Goal: Information Seeking & Learning: Learn about a topic

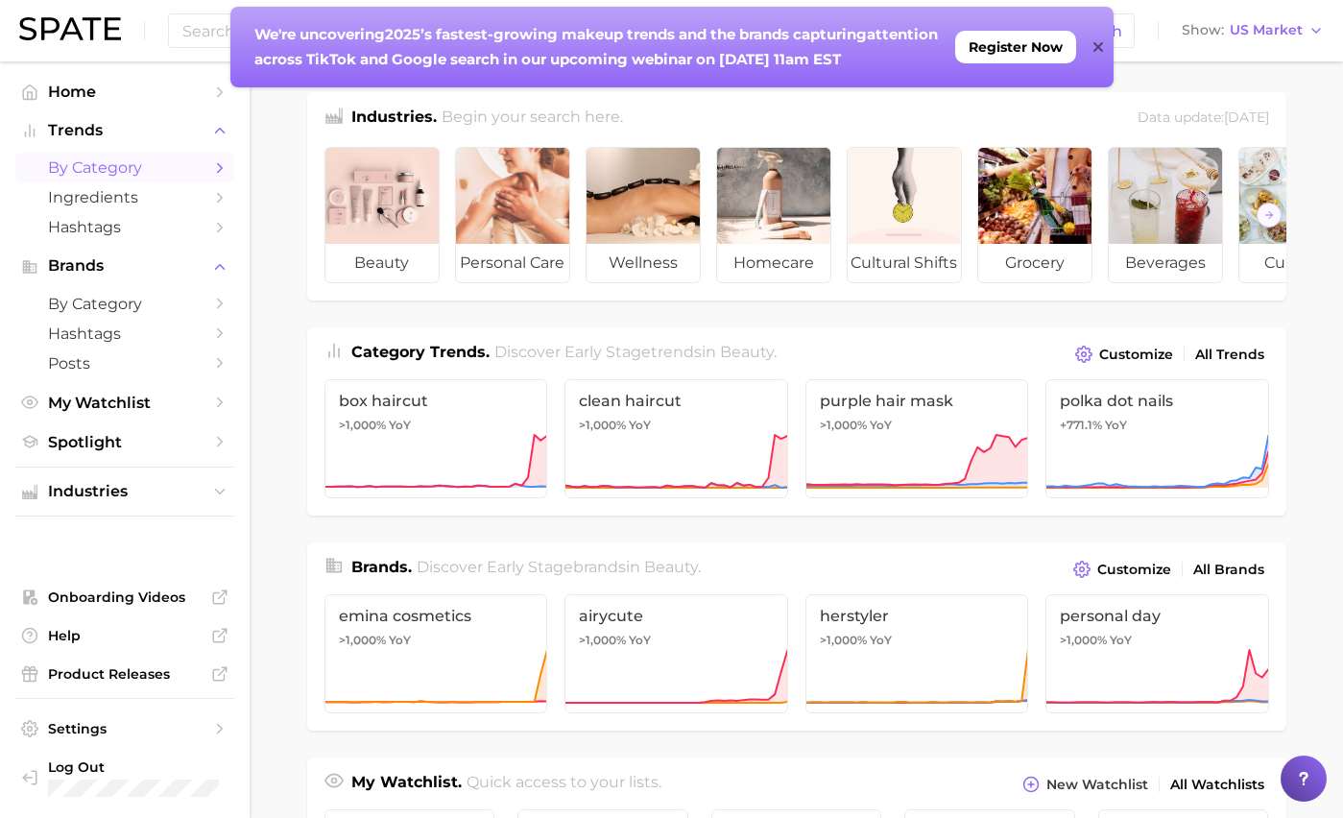
click at [137, 159] on span "by Category" at bounding box center [125, 167] width 154 height 18
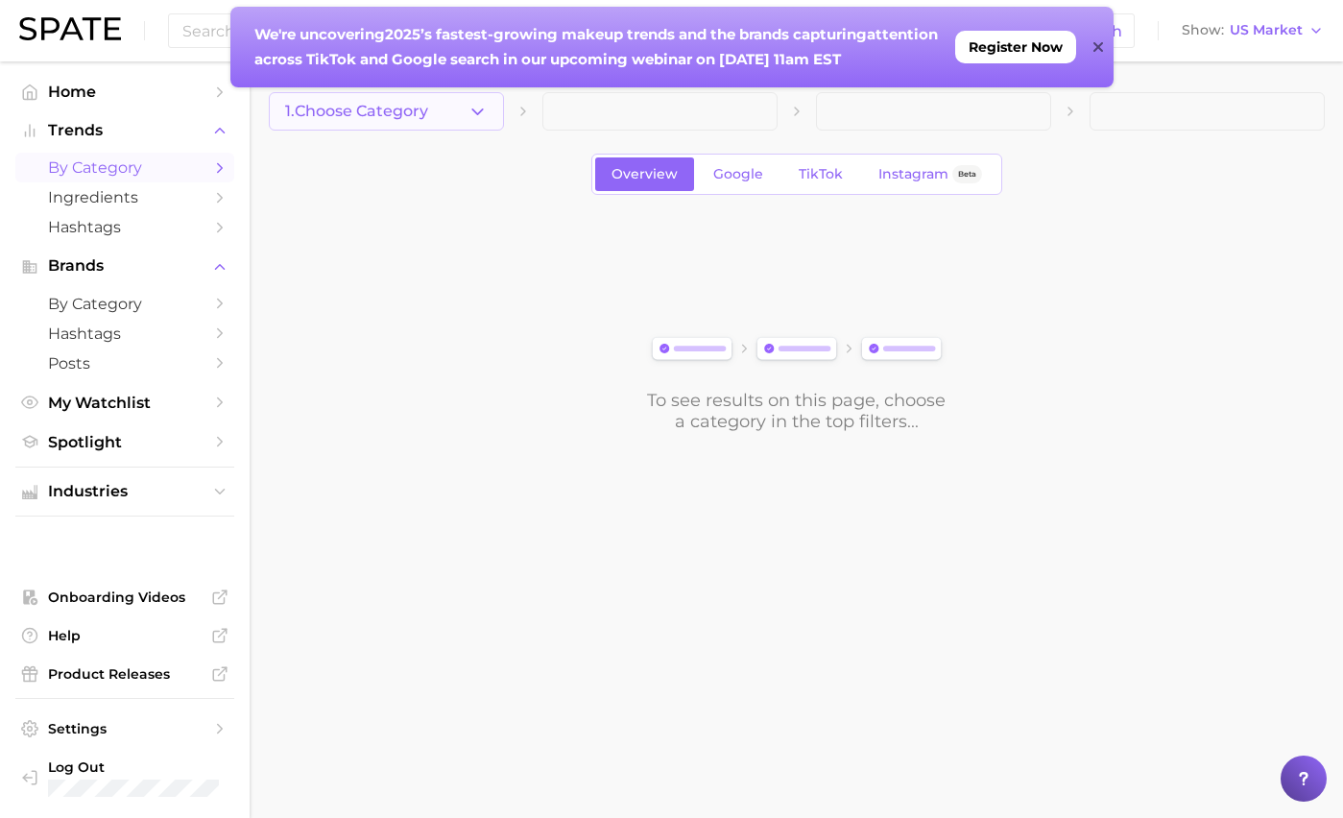
click at [477, 116] on icon "button" at bounding box center [478, 112] width 20 height 20
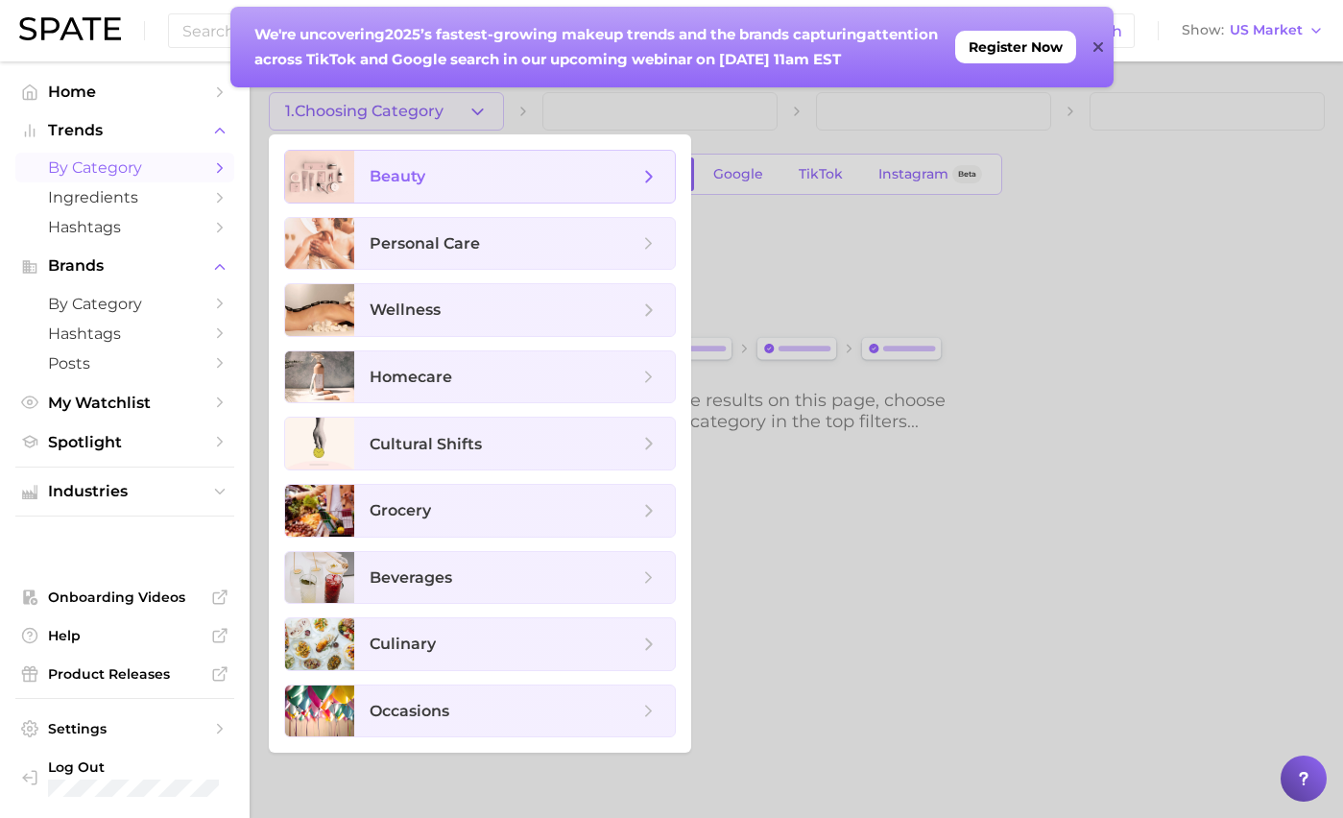
click at [483, 166] on span "beauty" at bounding box center [504, 176] width 269 height 21
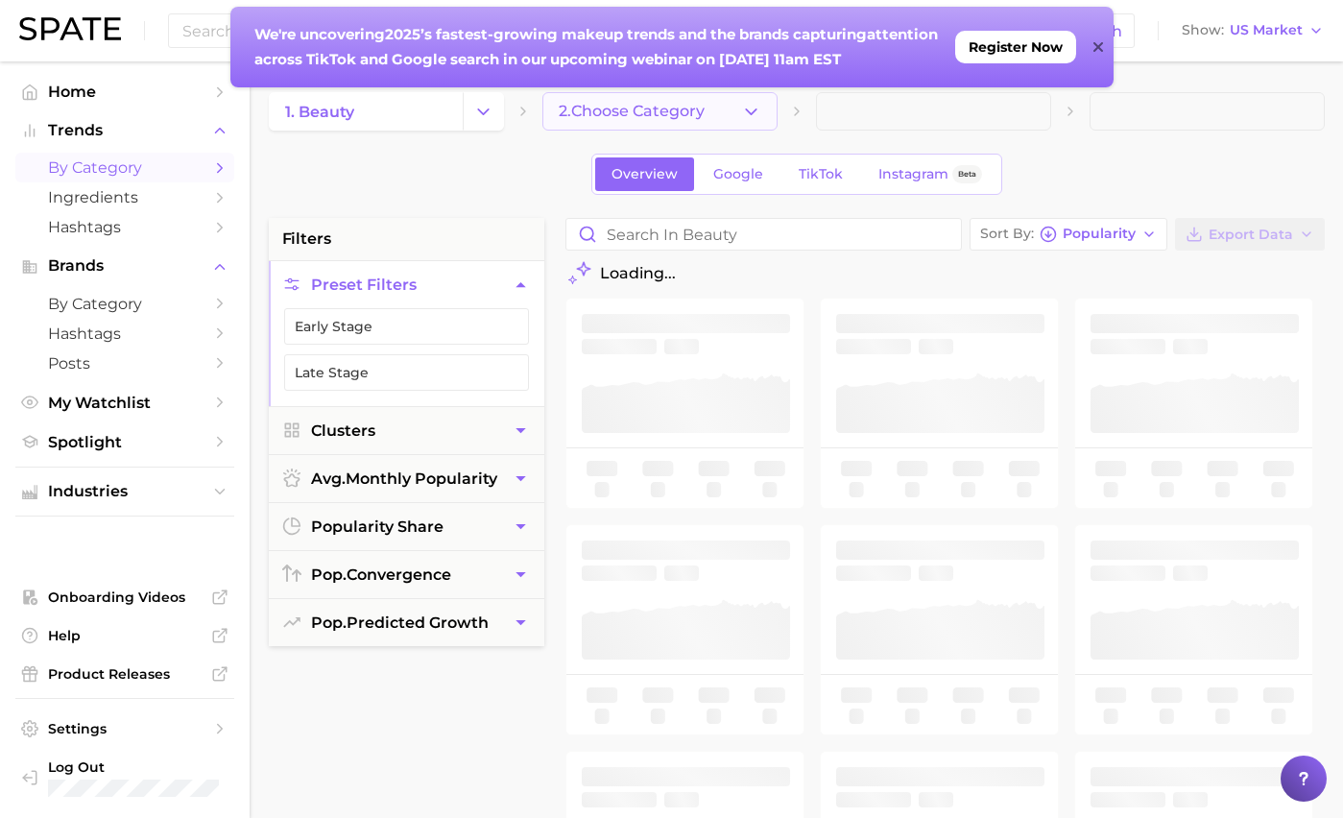
click at [689, 115] on span "2. Choose Category" at bounding box center [632, 111] width 146 height 17
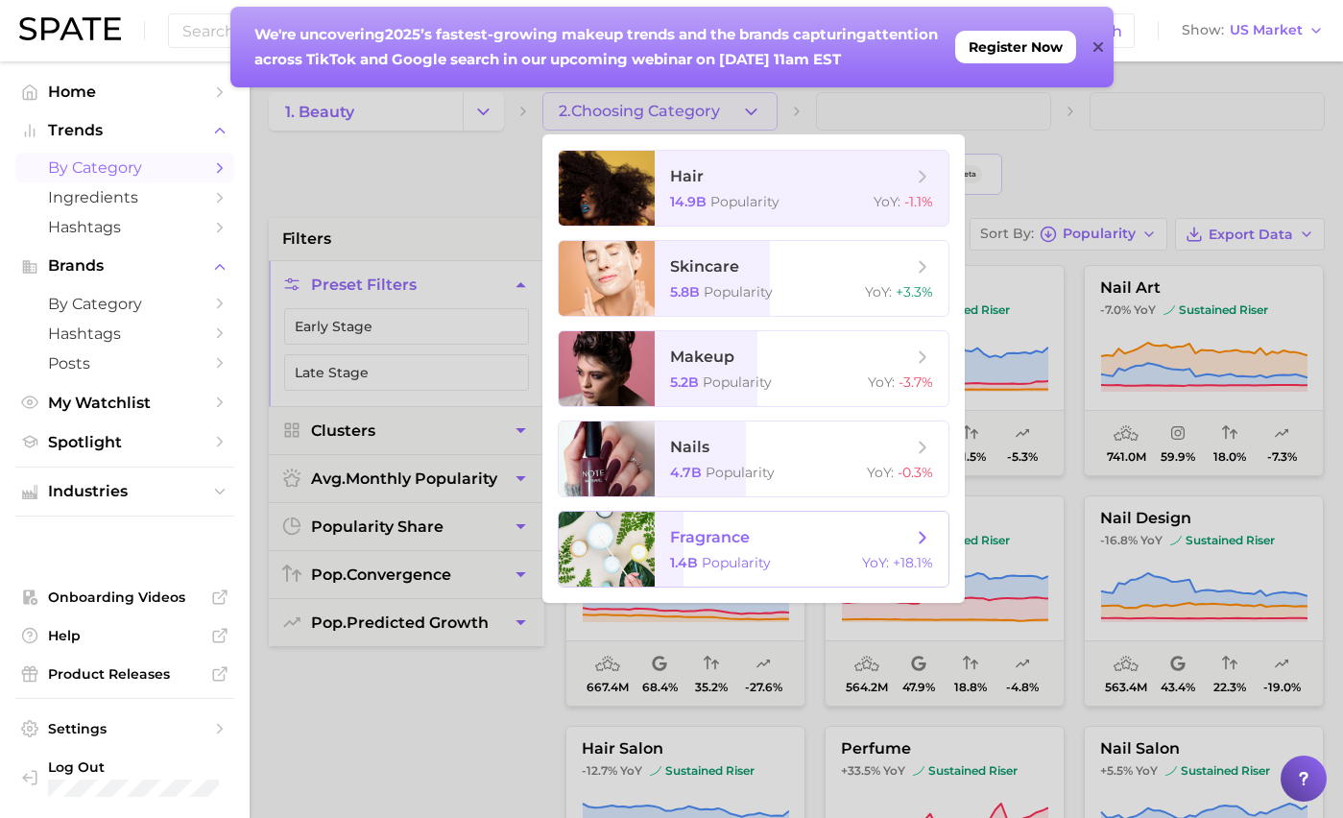
click at [691, 522] on span "fragrance 1.4b Popularity YoY : +18.1%" at bounding box center [802, 549] width 294 height 75
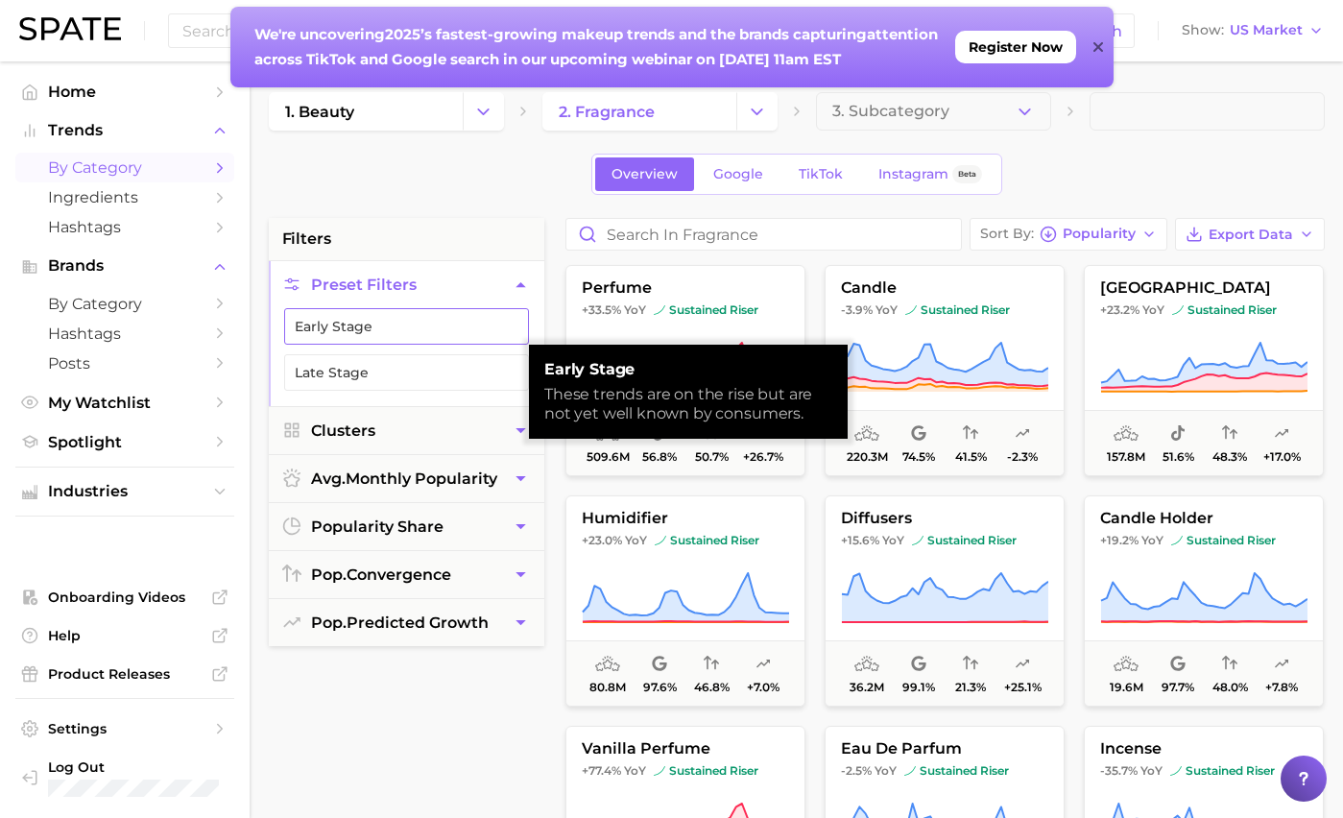
click at [460, 327] on button "Early Stage" at bounding box center [406, 326] width 245 height 36
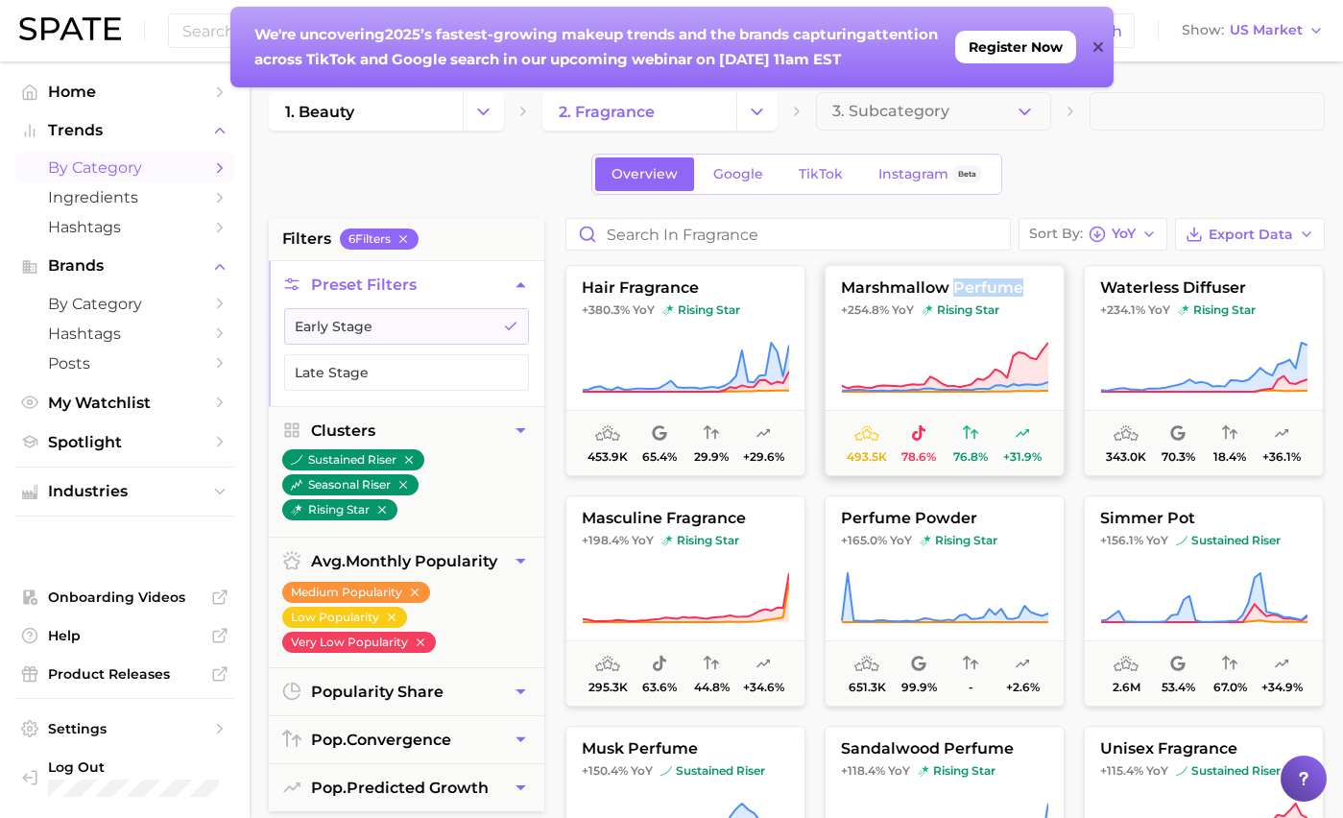
click at [902, 283] on span "marshmallow perfume" at bounding box center [945, 287] width 238 height 17
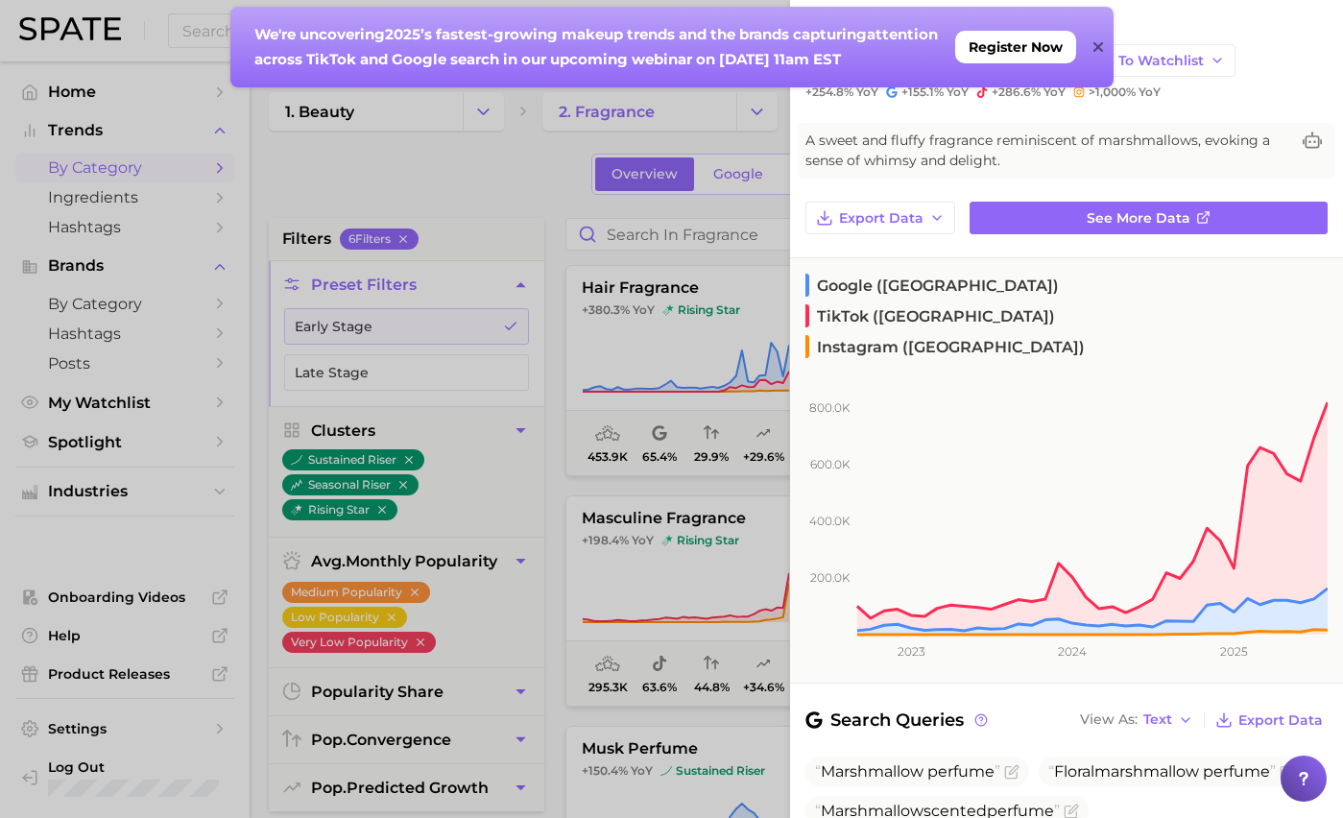
click at [1095, 47] on icon at bounding box center [1099, 46] width 10 height 15
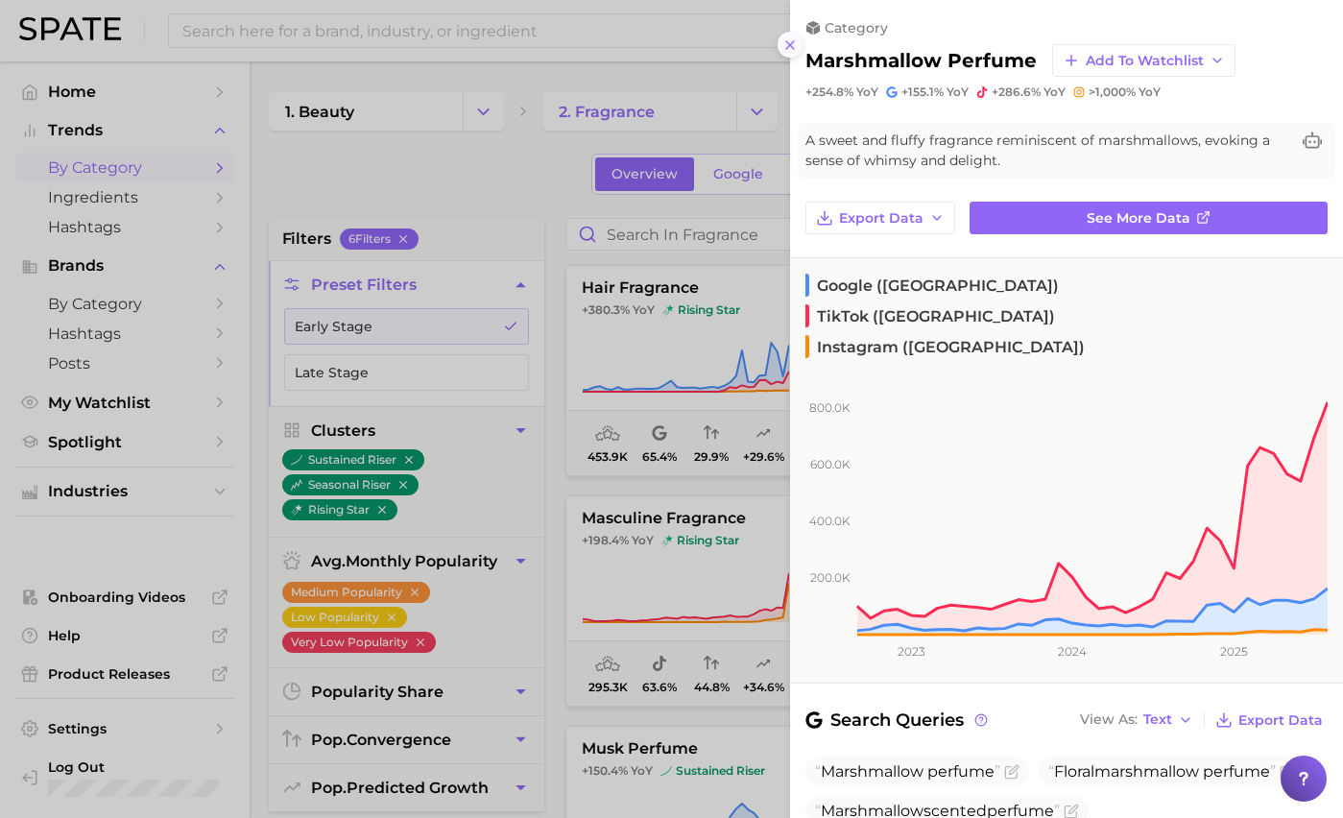
click at [792, 50] on icon at bounding box center [789, 44] width 15 height 15
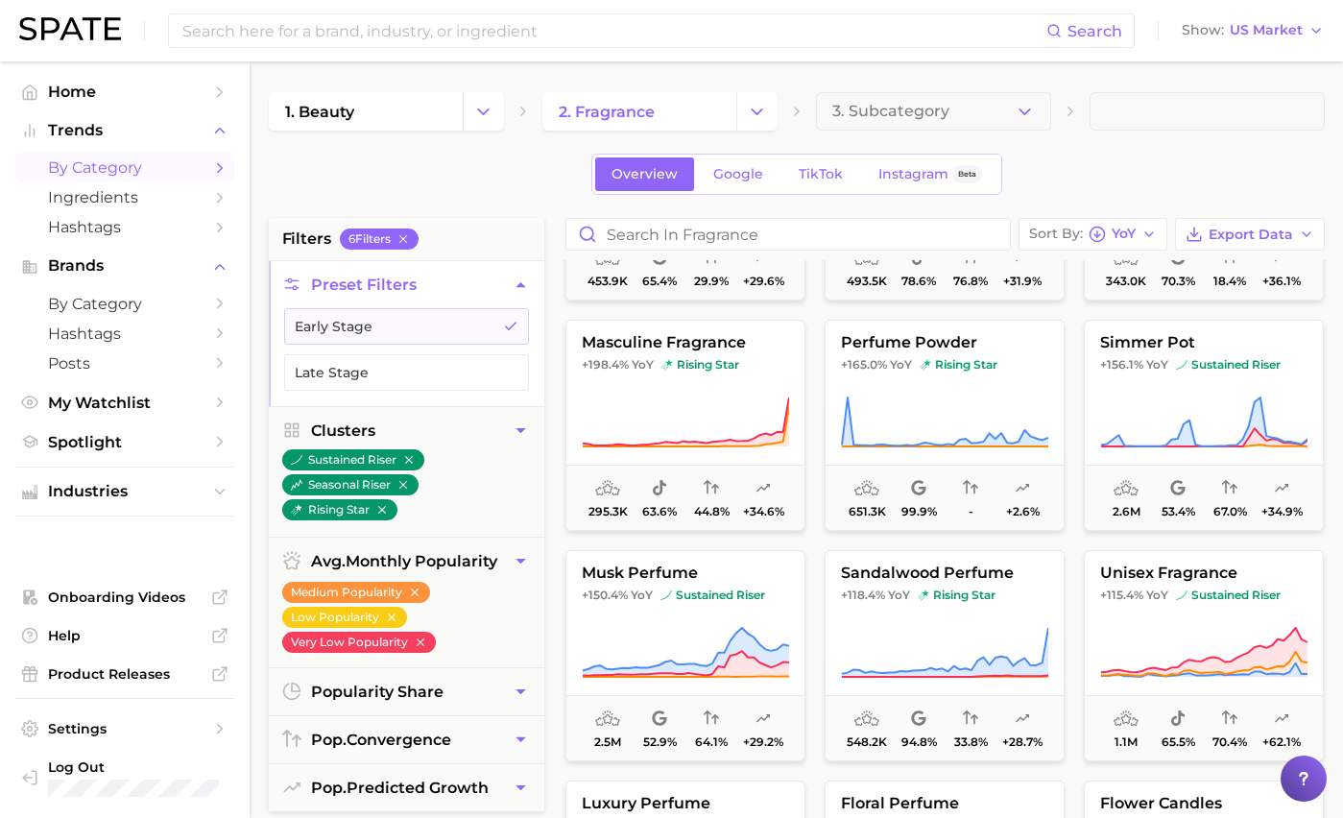
scroll to position [185, 0]
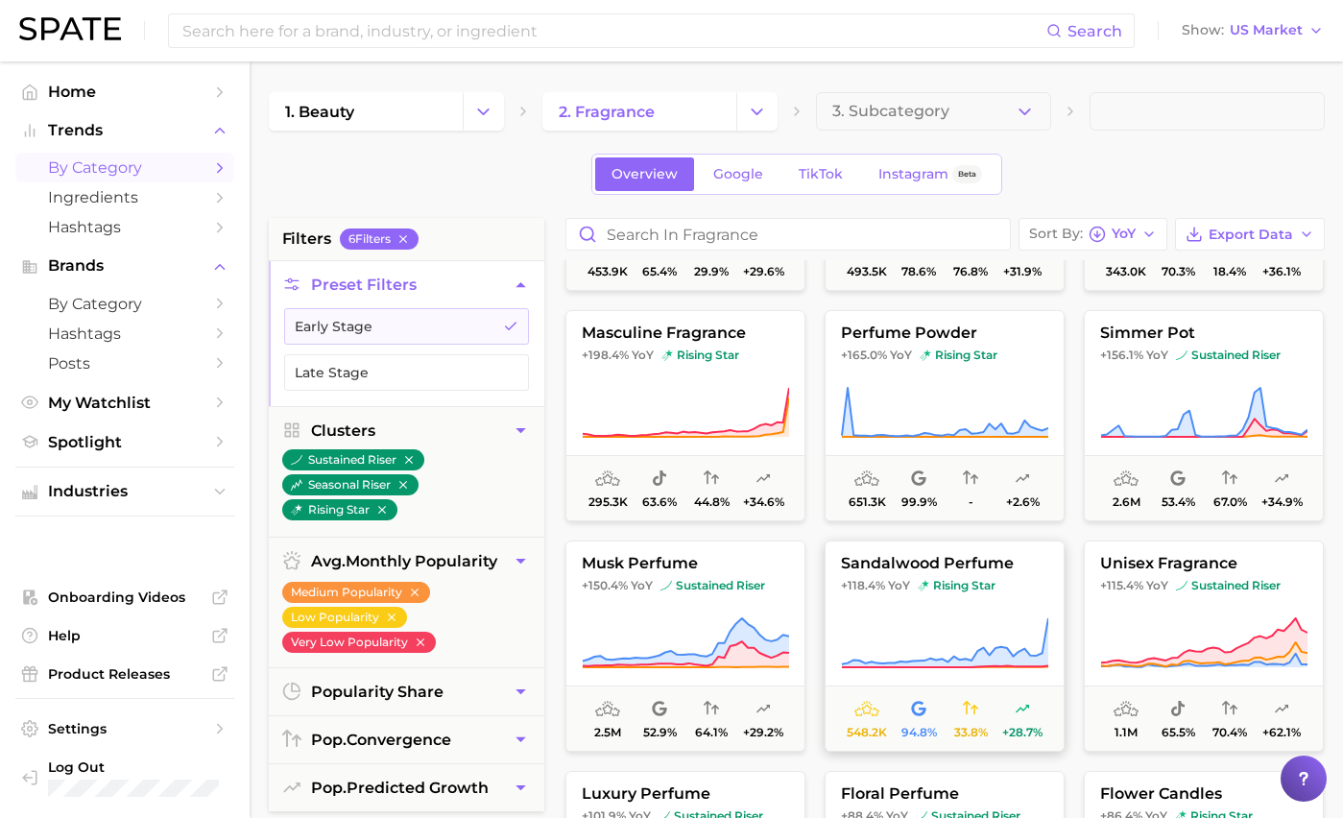
click at [915, 560] on span "sandalwood perfume" at bounding box center [945, 563] width 238 height 17
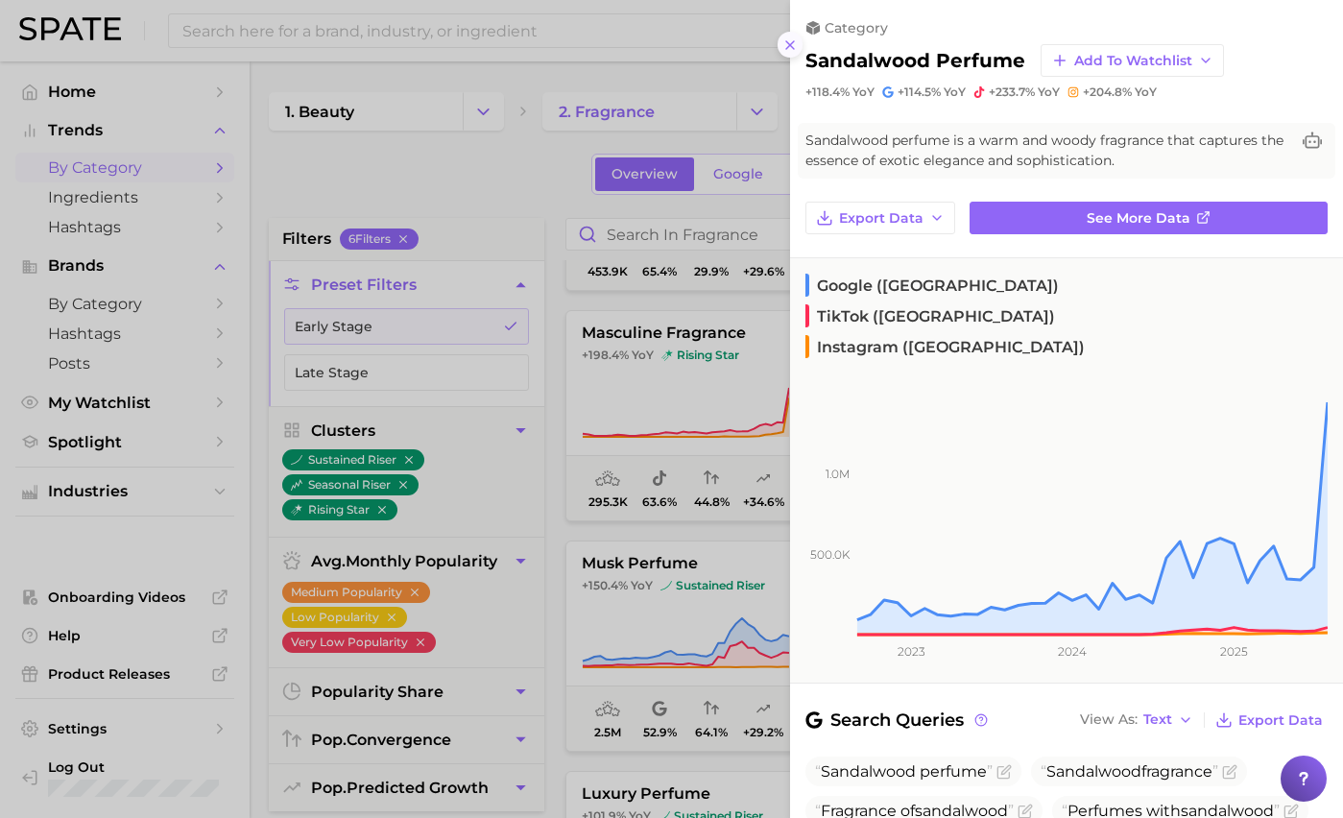
click at [787, 49] on icon at bounding box center [789, 44] width 15 height 15
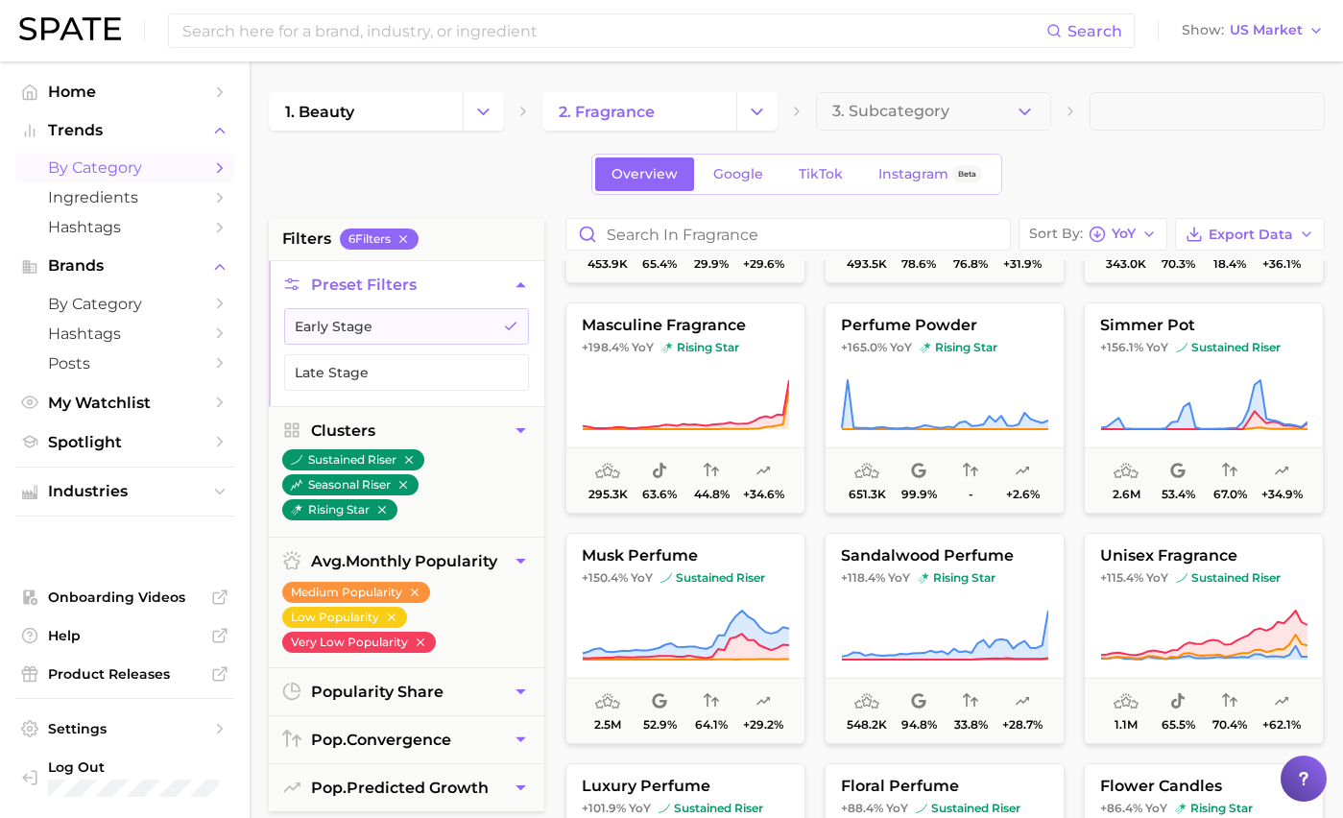
scroll to position [0, 0]
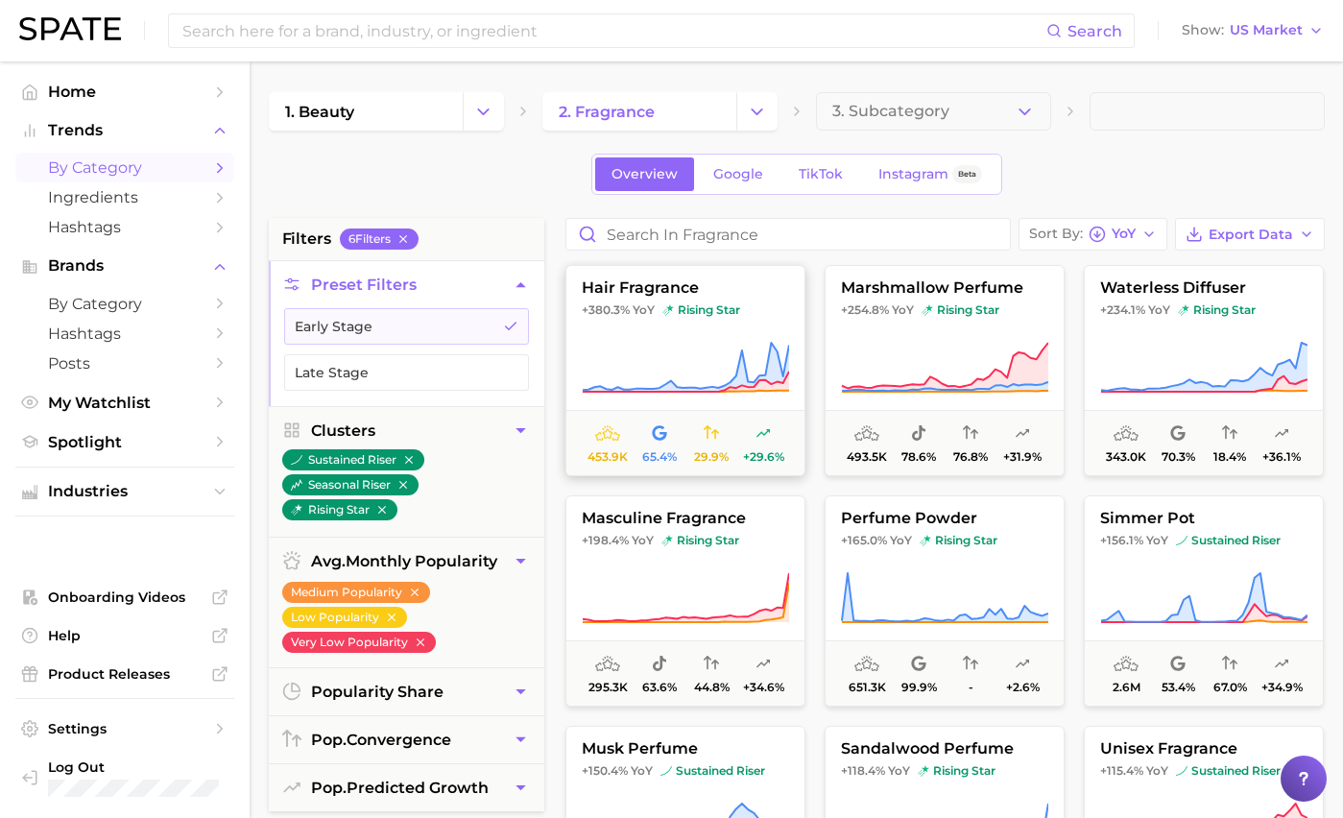
click at [682, 368] on icon at bounding box center [685, 368] width 207 height 54
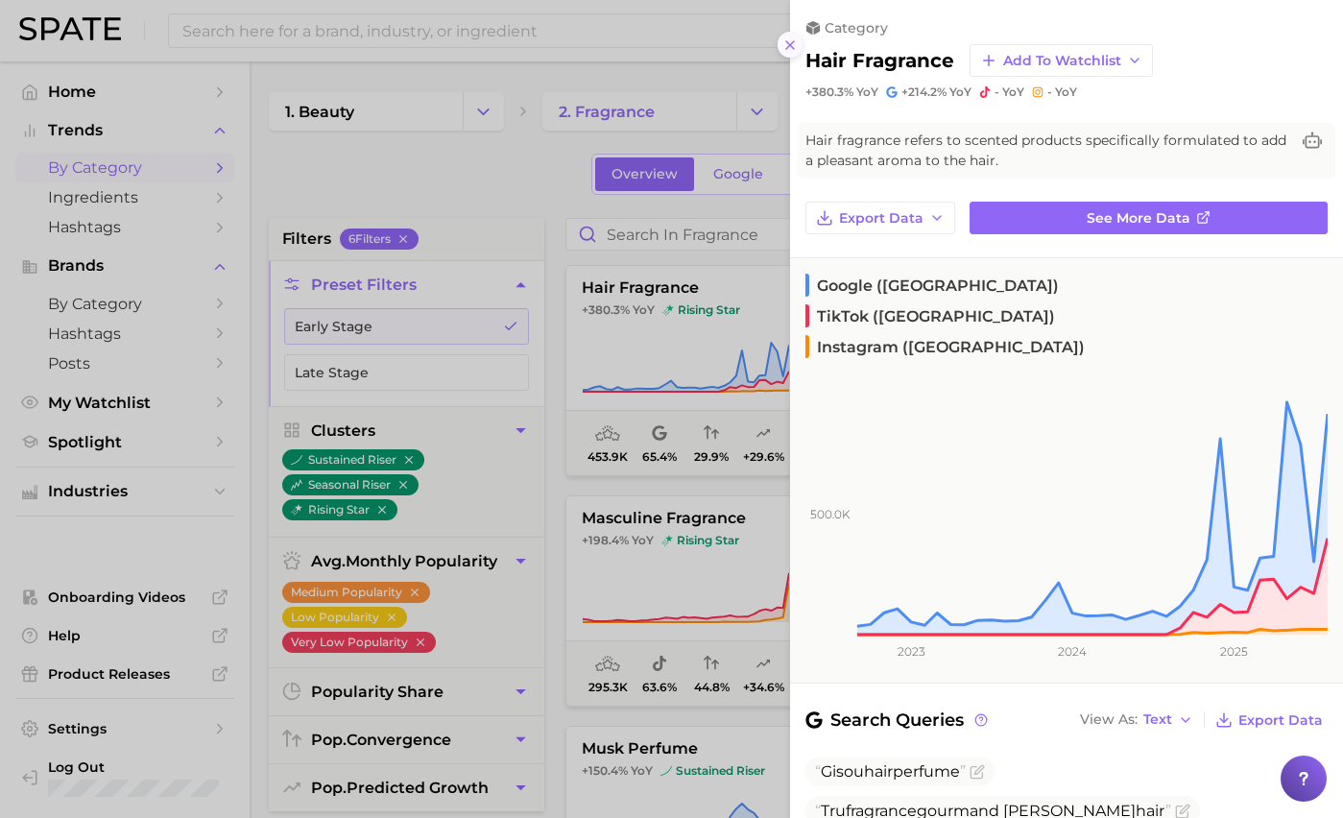
click at [786, 51] on icon at bounding box center [789, 44] width 15 height 15
